Goal: Transaction & Acquisition: Purchase product/service

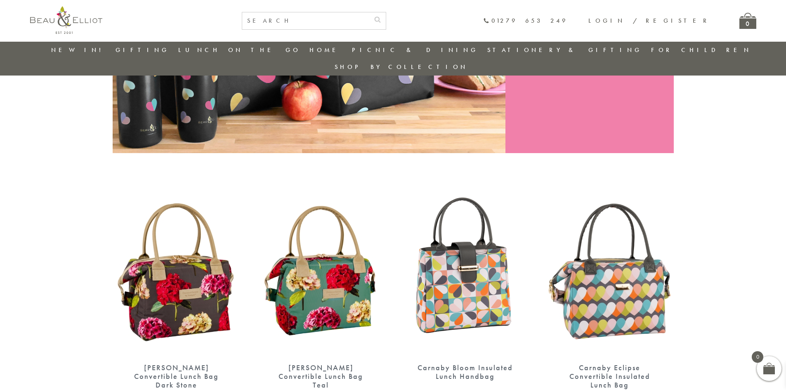
scroll to position [271, 0]
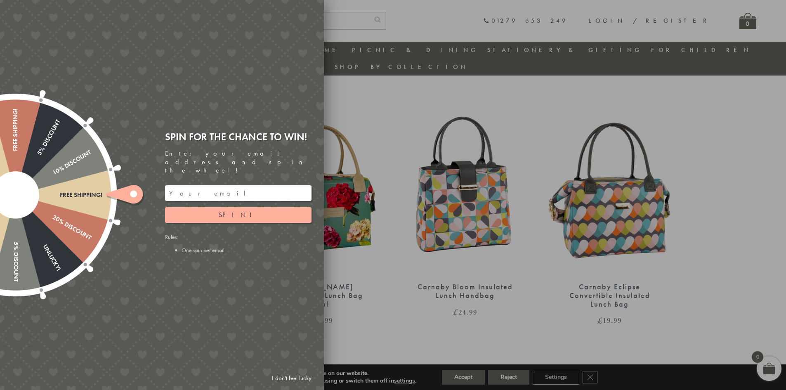
click at [432, 99] on div at bounding box center [393, 195] width 786 height 390
click at [408, 107] on div at bounding box center [393, 195] width 786 height 390
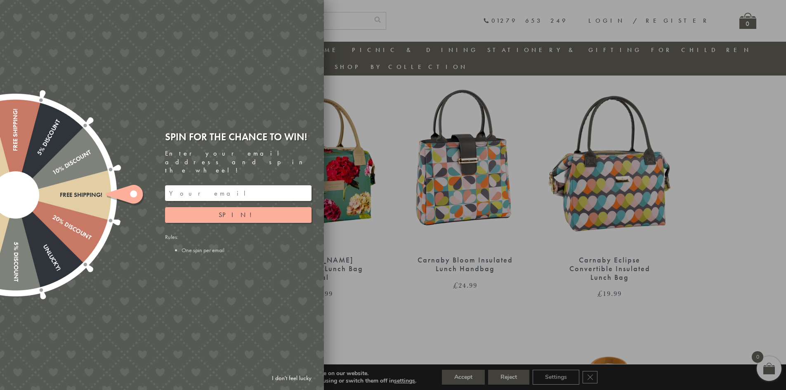
scroll to position [313, 0]
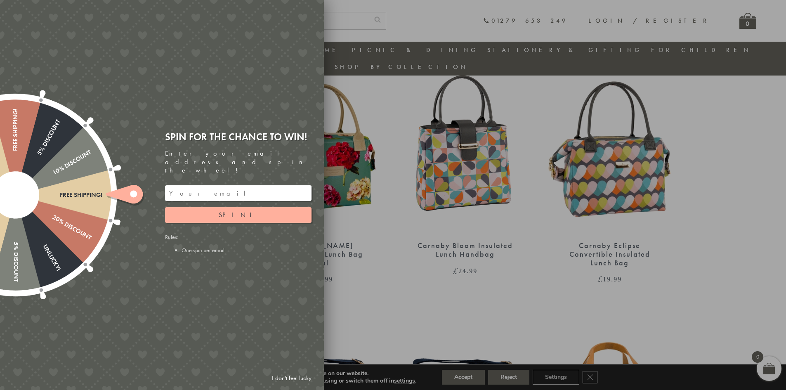
click at [297, 379] on link "I don't feel lucky" at bounding box center [292, 377] width 48 height 15
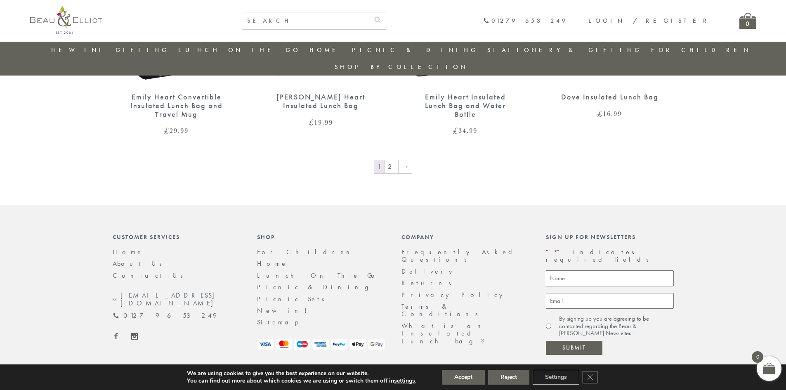
scroll to position [1328, 0]
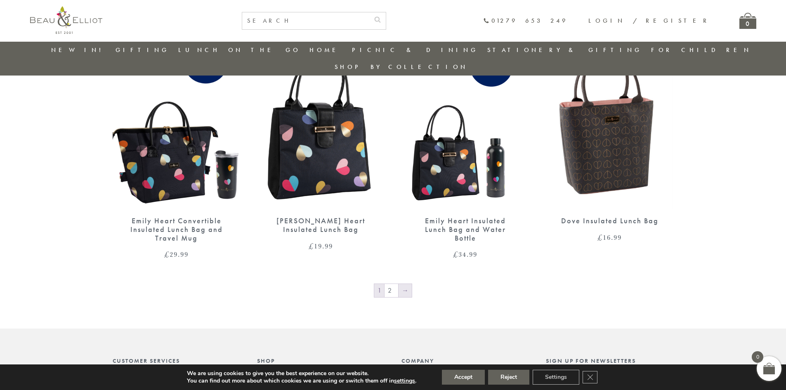
click at [406, 284] on link "→" at bounding box center [404, 290] width 13 height 13
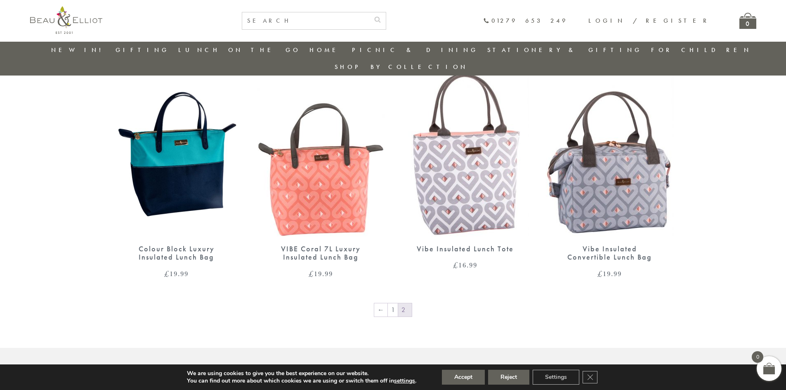
scroll to position [560, 0]
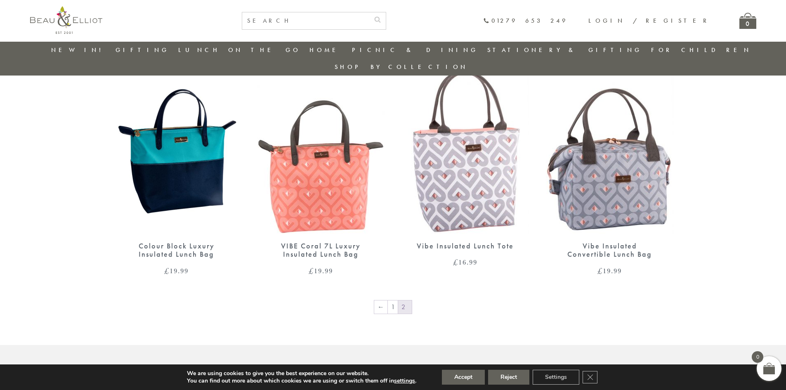
click at [626, 182] on img at bounding box center [610, 150] width 128 height 165
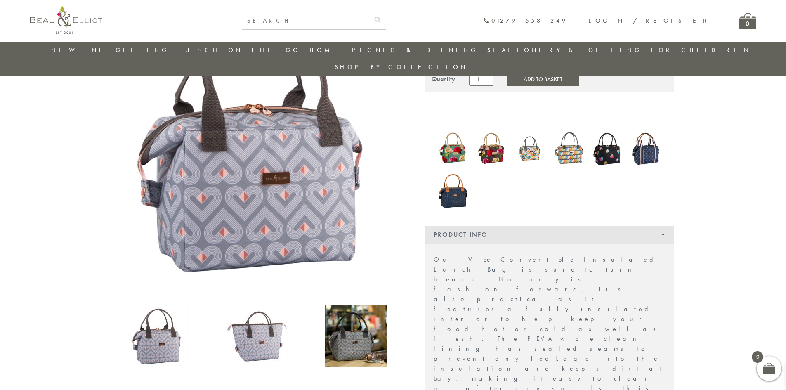
scroll to position [106, 0]
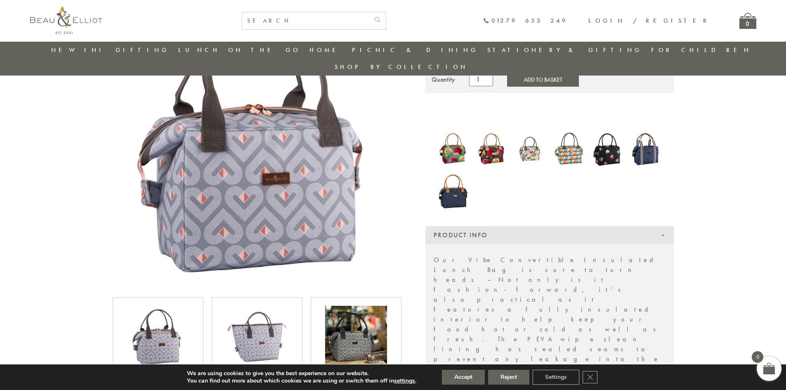
click at [271, 308] on img at bounding box center [257, 337] width 62 height 62
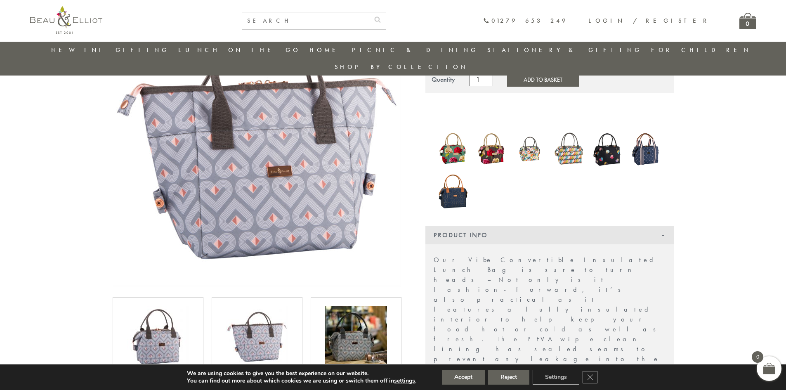
click at [174, 329] on img at bounding box center [158, 337] width 62 height 62
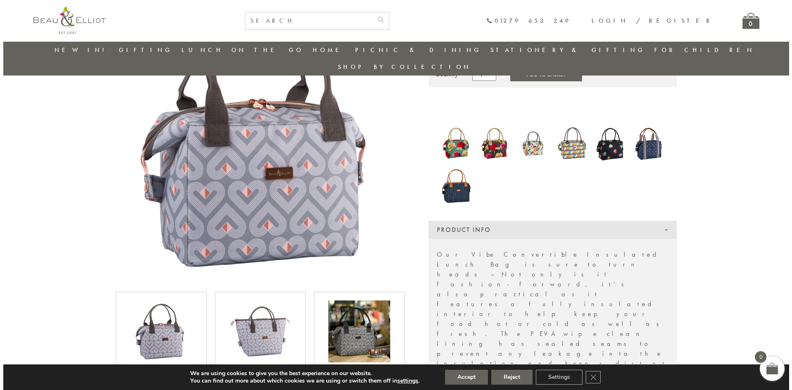
scroll to position [0, 0]
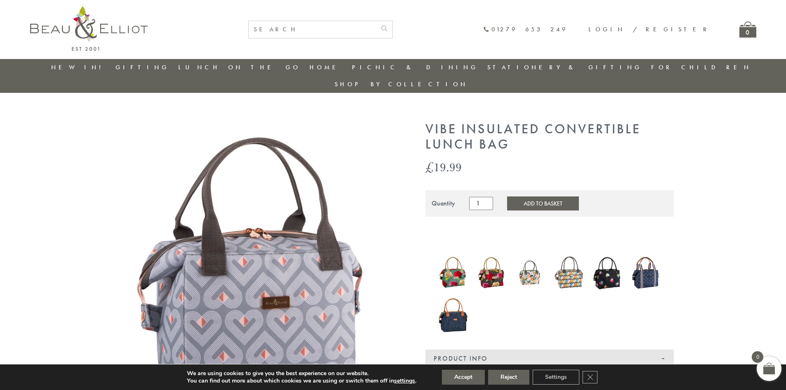
click at [521, 196] on button "Add to Basket" at bounding box center [543, 203] width 72 height 14
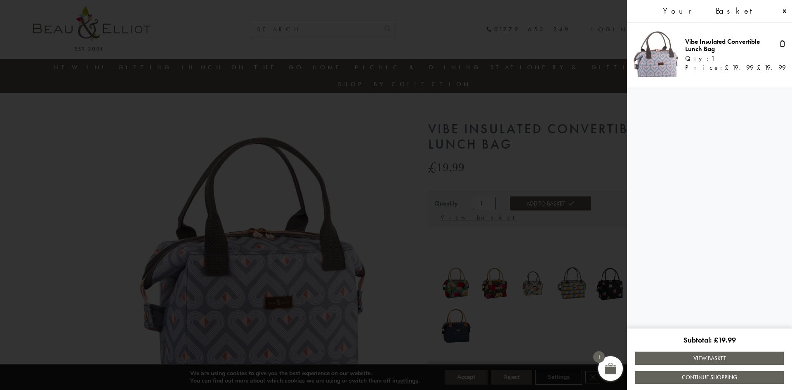
click at [714, 358] on link "View Basket" at bounding box center [709, 357] width 148 height 13
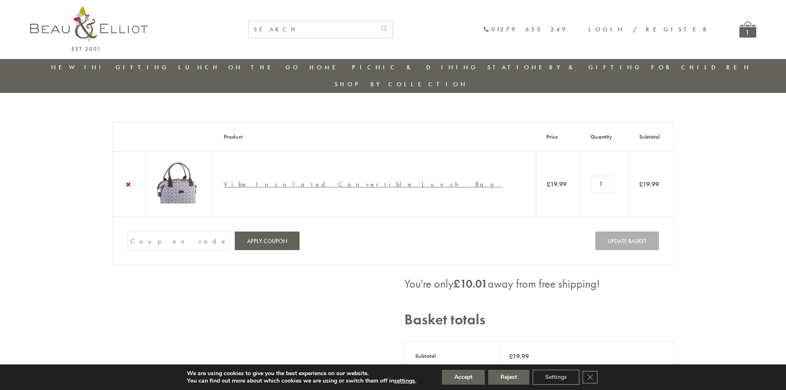
drag, startPoint x: 378, startPoint y: 169, endPoint x: 275, endPoint y: 170, distance: 103.1
click at [275, 170] on td "Vibe Insulated Convertible Lunch Bag" at bounding box center [374, 184] width 323 height 65
copy link "Vibe Insulated Convertible Lunch Bag"
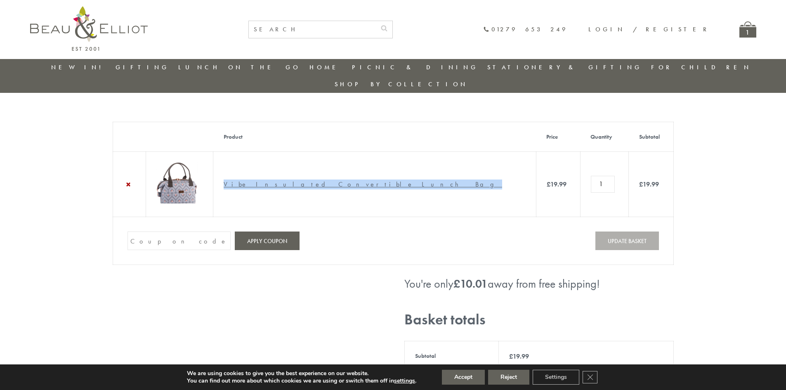
click at [197, 167] on img at bounding box center [176, 182] width 41 height 41
